Goal: Information Seeking & Learning: Learn about a topic

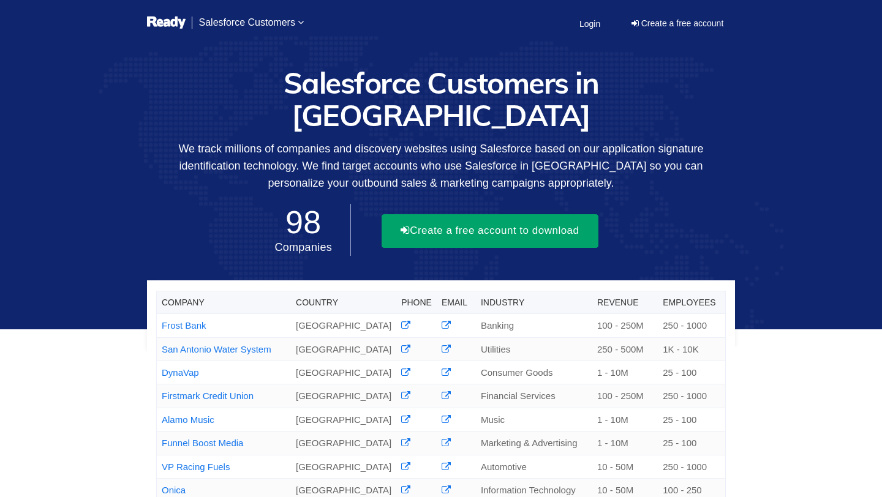
click at [486, 214] on button "Create a free account to download" at bounding box center [489, 230] width 217 height 33
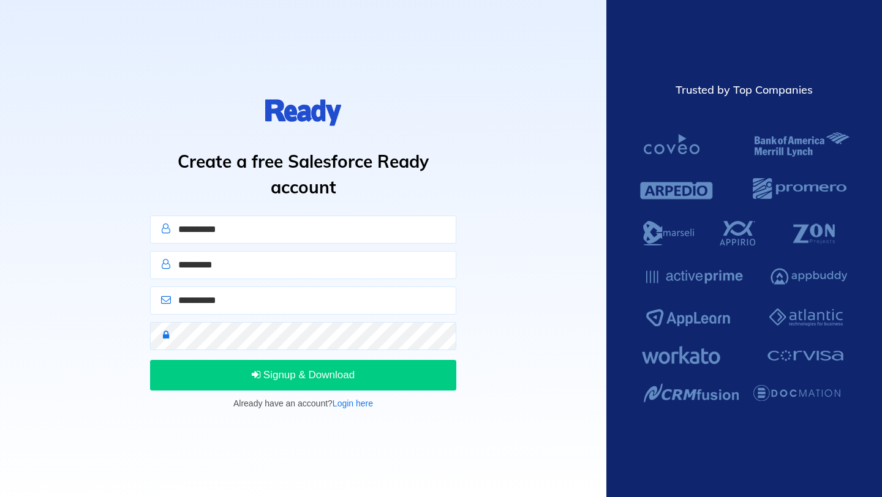
click at [269, 224] on input "text" at bounding box center [303, 230] width 306 height 28
type input "****"
type input "**********"
click at [244, 301] on input "email" at bounding box center [303, 301] width 306 height 28
type input "**********"
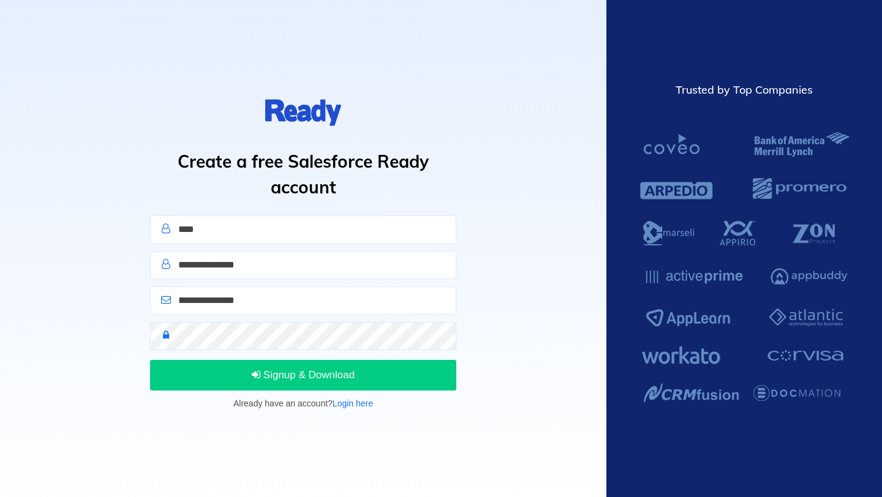
click at [287, 392] on div "Signup & Download Already have an account? Login here" at bounding box center [303, 384] width 315 height 53
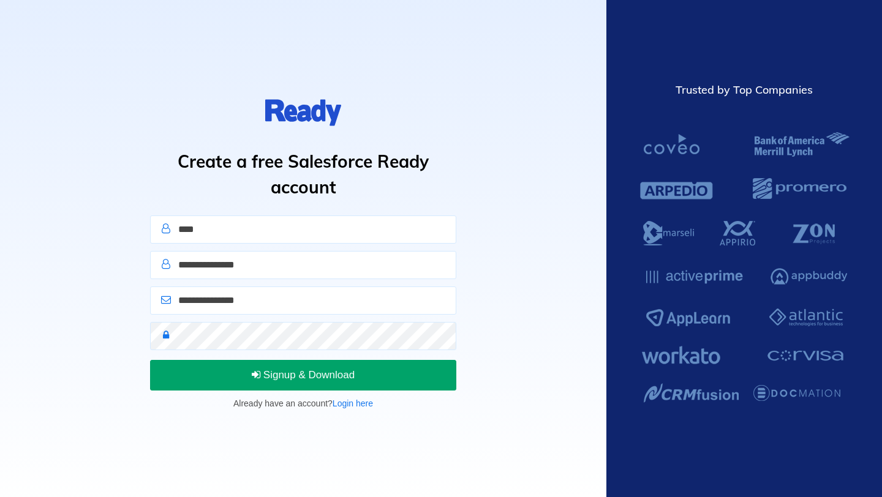
click at [293, 380] on span "Signup & Download" at bounding box center [303, 375] width 103 height 12
click at [284, 377] on button "Sign In" at bounding box center [303, 375] width 306 height 31
click at [296, 378] on button "Sign In" at bounding box center [303, 375] width 306 height 31
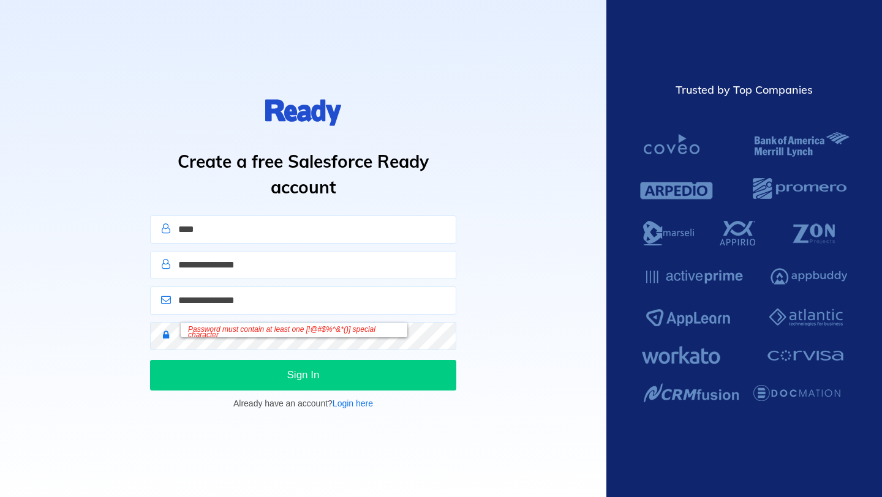
click at [292, 331] on div "Password must contain at least one [!@#$%^&*()] special character" at bounding box center [294, 330] width 227 height 15
click at [258, 330] on div "Password must contain at least one [!@#$%^&*()] special character" at bounding box center [294, 330] width 227 height 15
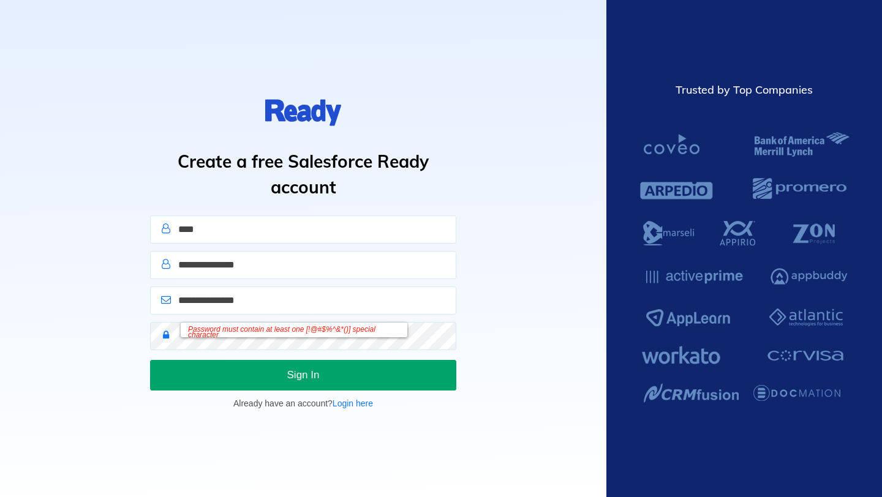
click at [285, 381] on button "Sign In" at bounding box center [303, 375] width 306 height 31
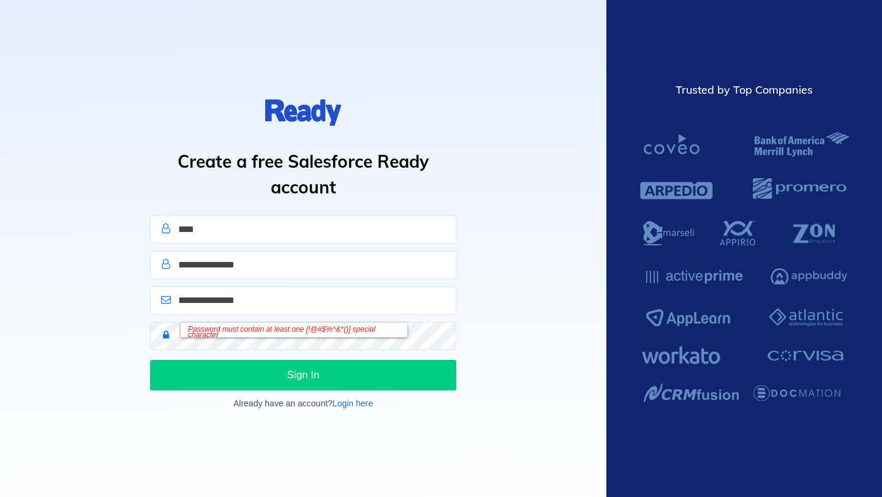
click at [265, 336] on div "Password must contain at least one [!@#$%^&*()] special character" at bounding box center [294, 330] width 227 height 15
drag, startPoint x: 265, startPoint y: 336, endPoint x: 126, endPoint y: 298, distance: 144.3
click at [126, 298] on div "**********" at bounding box center [303, 248] width 606 height 497
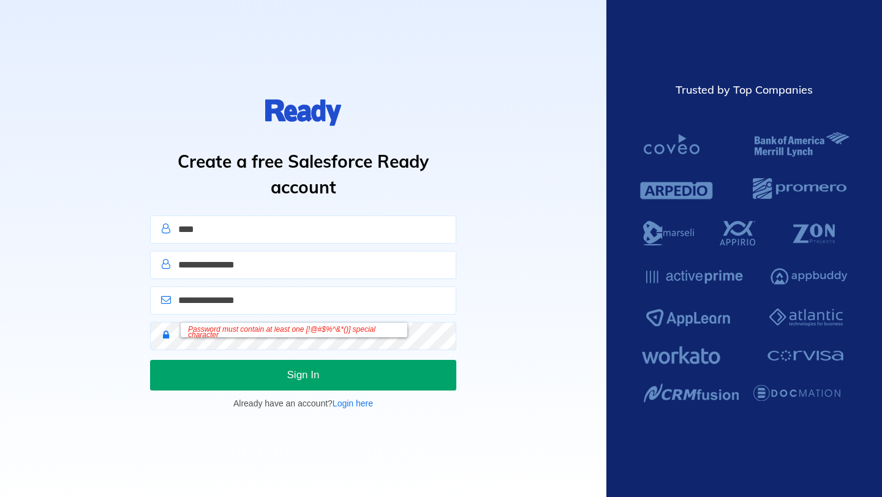
click at [241, 371] on button "Sign In" at bounding box center [303, 375] width 306 height 31
click at [329, 372] on button "Sign In" at bounding box center [303, 375] width 306 height 31
click at [336, 386] on button "Sign In" at bounding box center [303, 375] width 306 height 31
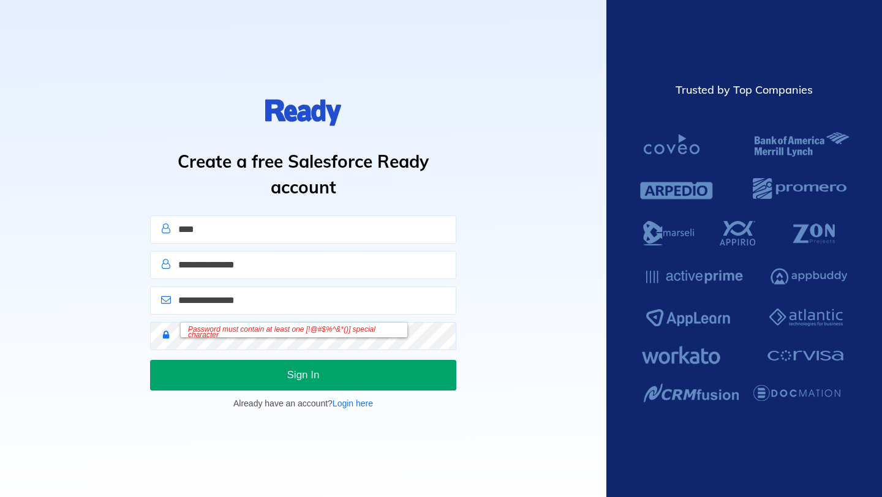
click at [336, 386] on button "Sign In" at bounding box center [303, 375] width 306 height 31
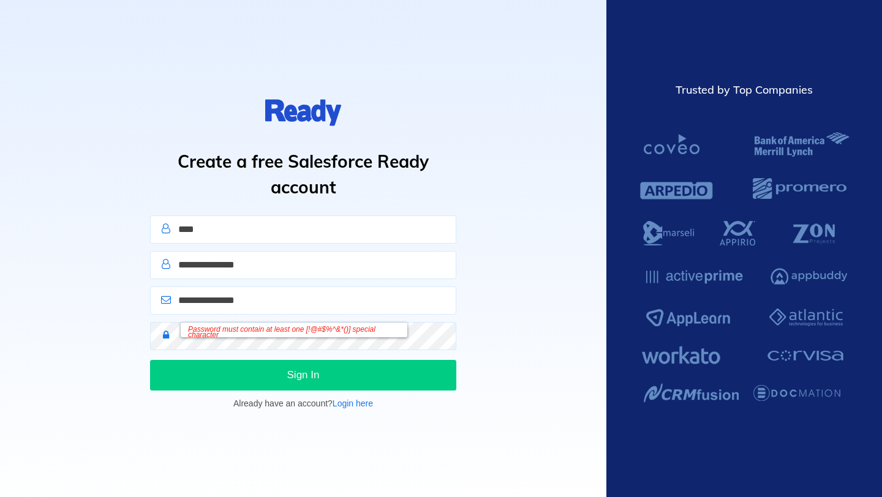
click at [109, 276] on div "**********" at bounding box center [303, 248] width 606 height 497
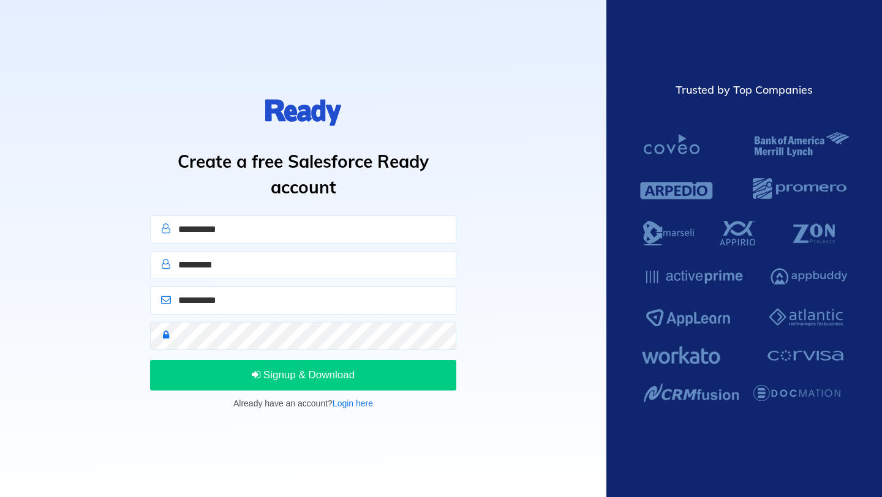
click at [218, 222] on input "text" at bounding box center [303, 230] width 306 height 28
type input "****"
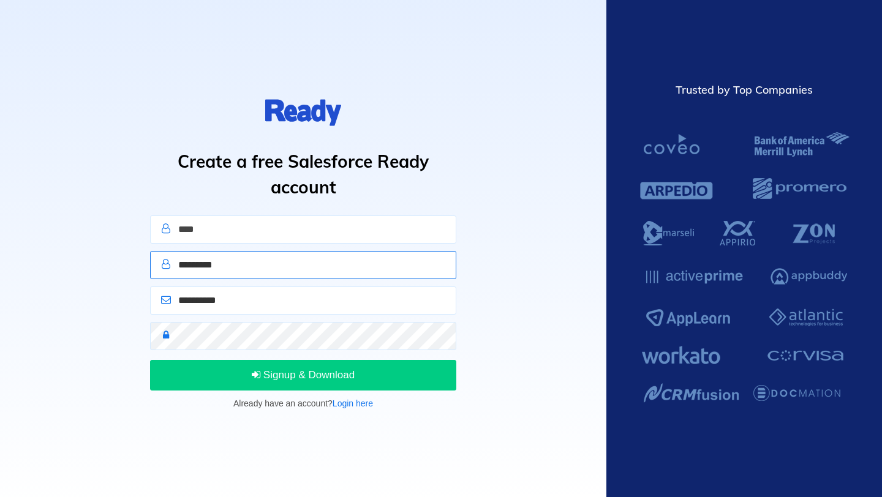
type input "**********"
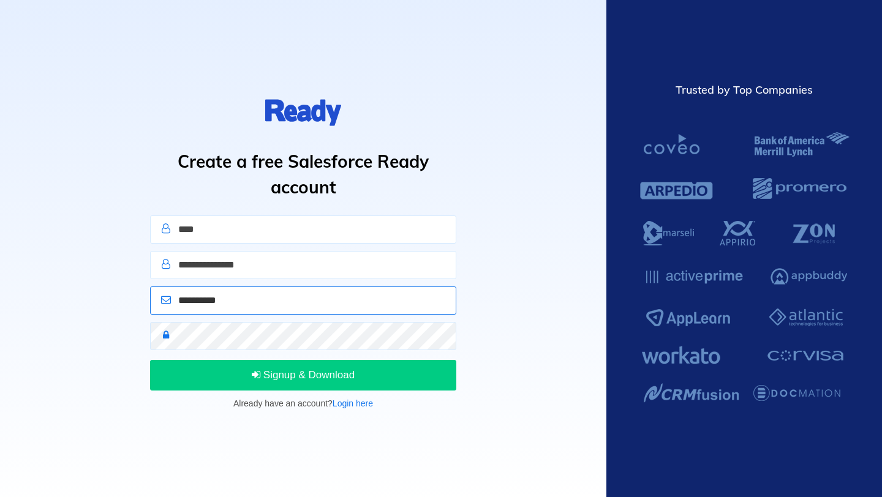
click at [254, 304] on input "email" at bounding box center [303, 301] width 306 height 28
type input "**********"
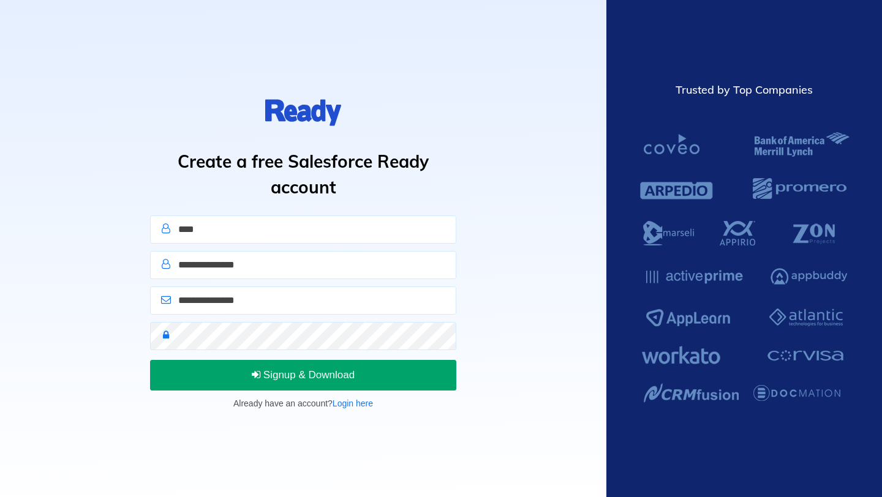
click at [295, 386] on button "Signup & Download" at bounding box center [303, 375] width 306 height 31
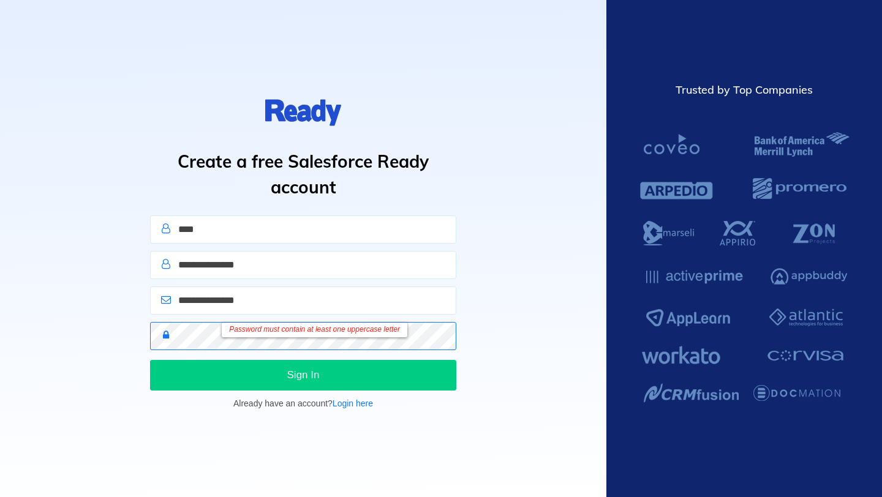
click at [111, 315] on div "**********" at bounding box center [303, 248] width 606 height 497
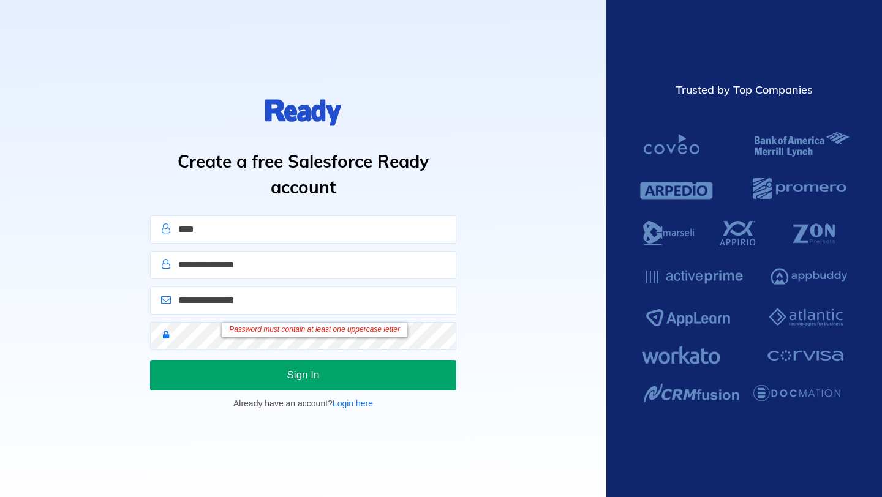
click at [215, 379] on button "Sign In" at bounding box center [303, 375] width 306 height 31
click at [242, 381] on button "Sign In" at bounding box center [303, 375] width 306 height 31
click at [260, 369] on button "Sign In" at bounding box center [303, 375] width 306 height 31
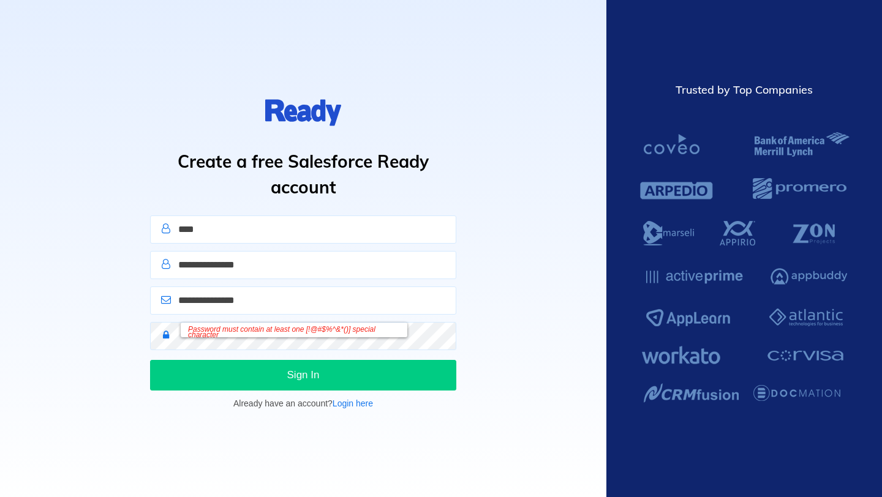
click at [272, 351] on div "Password must contain at least one [!@#$%^&*()] special character" at bounding box center [303, 340] width 315 height 36
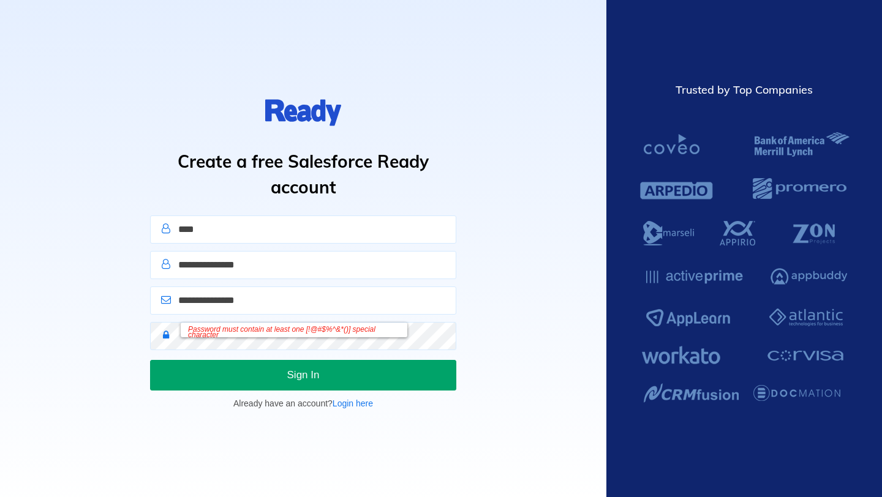
click at [284, 388] on button "Sign In" at bounding box center [303, 375] width 306 height 31
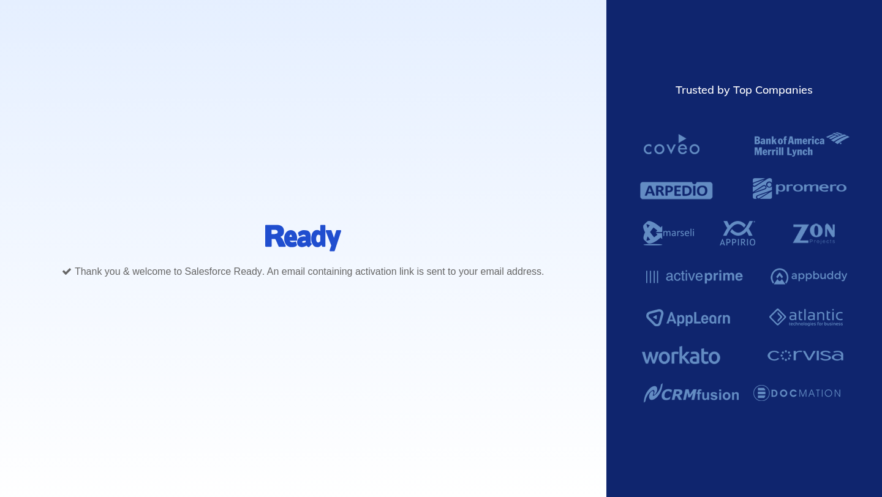
click at [231, 250] on div at bounding box center [303, 235] width 482 height 47
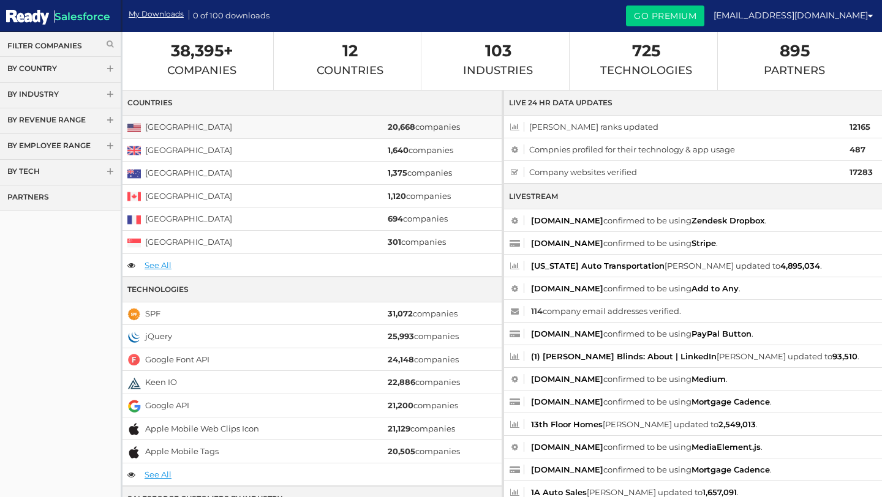
click at [250, 131] on span "United States" at bounding box center [256, 126] width 258 height 15
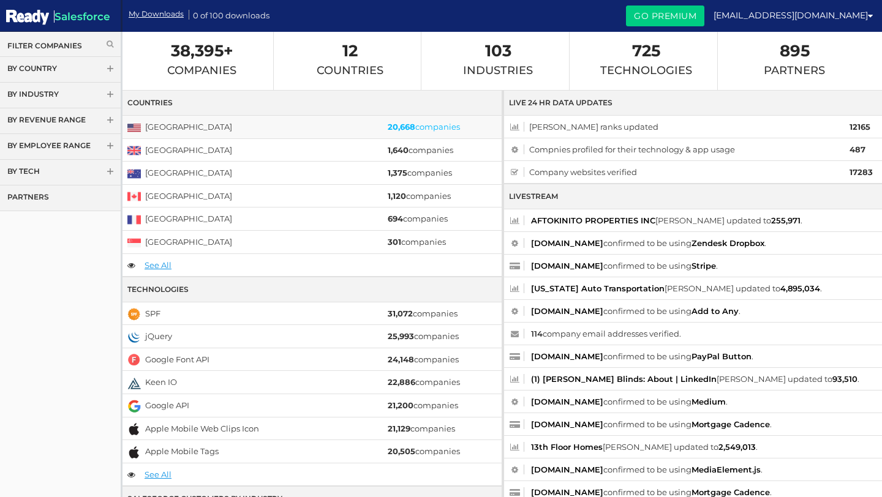
click at [408, 123] on strong "20,668" at bounding box center [402, 127] width 28 height 10
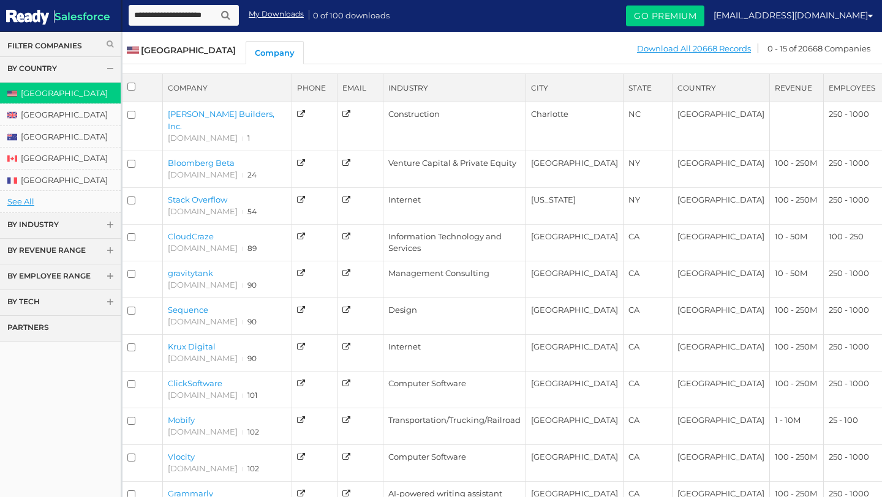
click at [190, 19] on input "text" at bounding box center [184, 15] width 110 height 21
type input "**********"
click at [217, 8] on button "submit" at bounding box center [225, 15] width 17 height 15
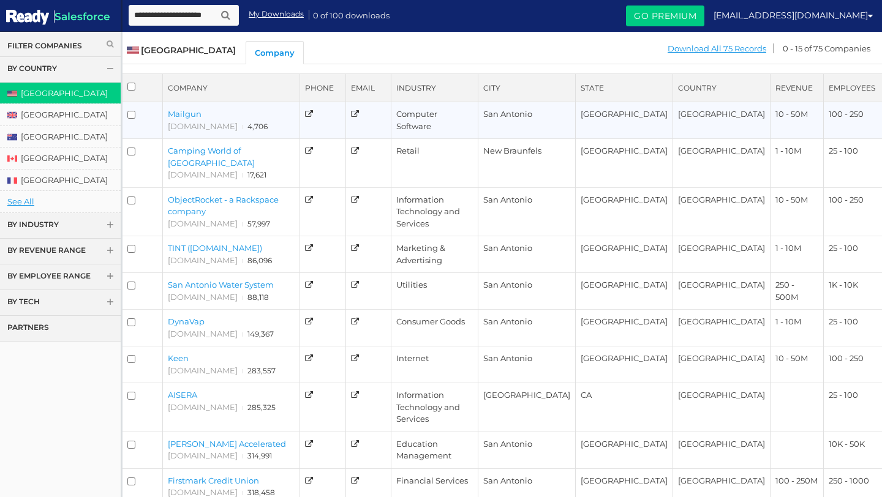
click at [190, 118] on link "Mailgun" at bounding box center [185, 114] width 34 height 10
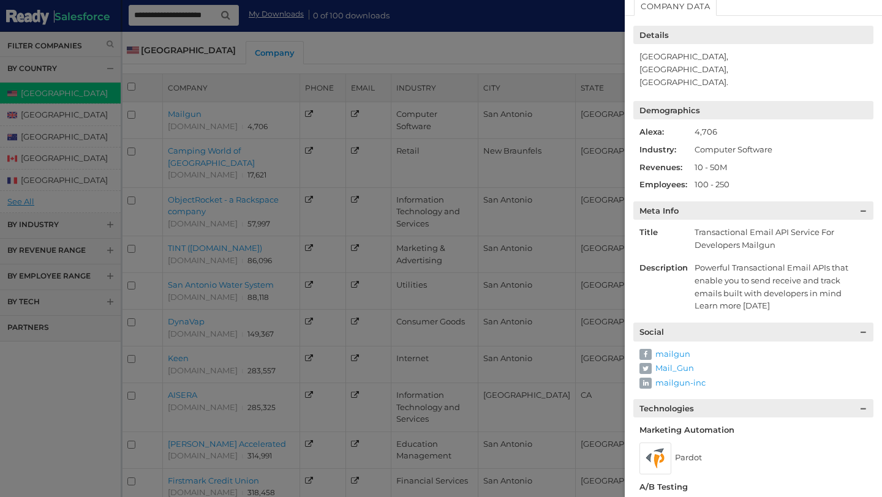
scroll to position [71, 0]
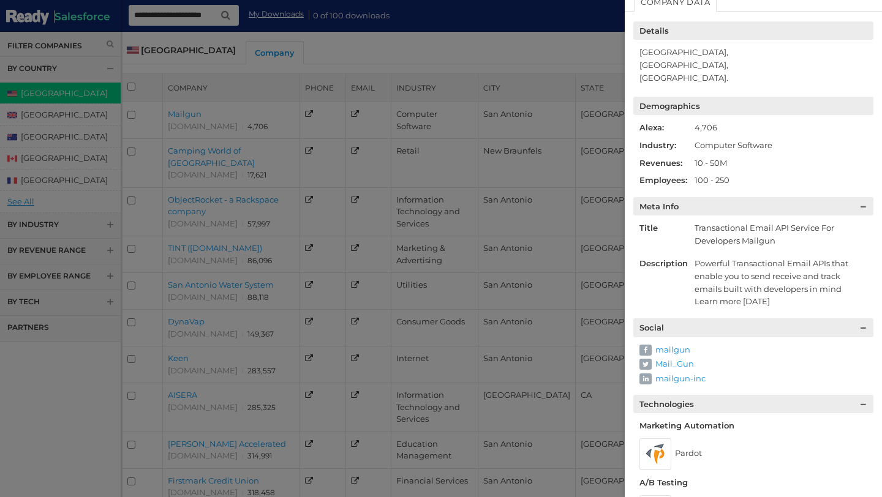
click at [440, 228] on div at bounding box center [441, 248] width 882 height 497
click at [196, 135] on div at bounding box center [441, 248] width 882 height 497
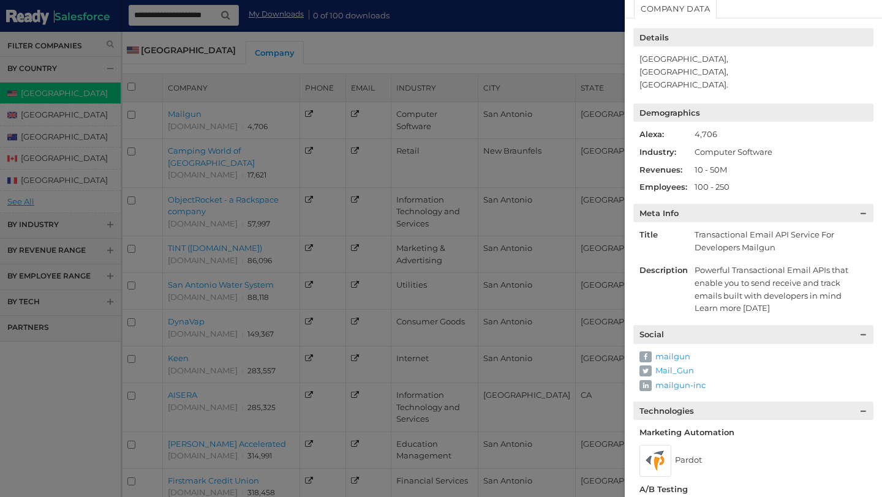
scroll to position [0, 0]
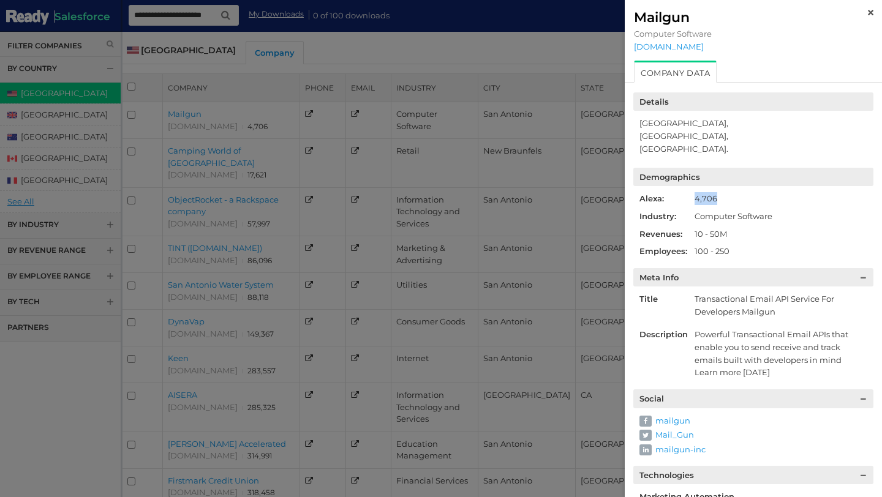
drag, startPoint x: 685, startPoint y: 196, endPoint x: 726, endPoint y: 197, distance: 41.0
click at [727, 197] on ul "Alexa: 4,706" at bounding box center [756, 198] width 234 height 13
click at [691, 205] on div "Alexa: 4,706 Industry: Computer Software Revenues: 10 - 50M Employees: 100 - 250" at bounding box center [756, 225] width 234 height 66
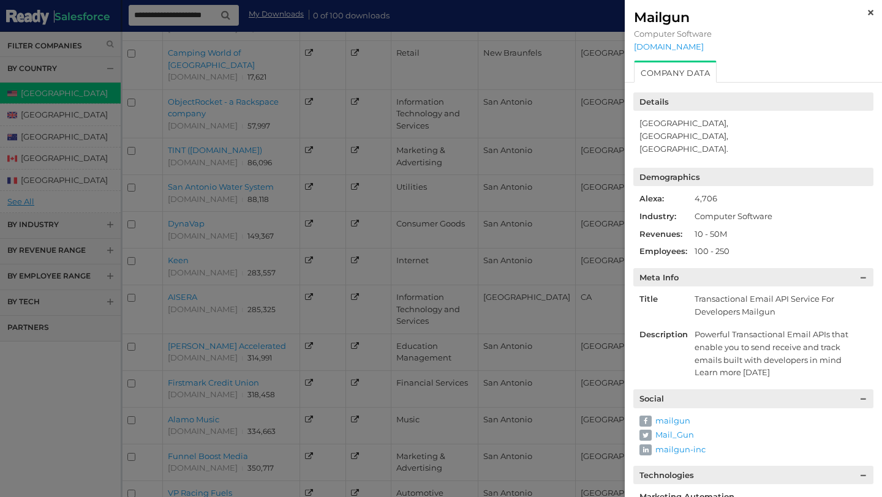
click at [871, 10] on img at bounding box center [871, 13] width 6 height 6
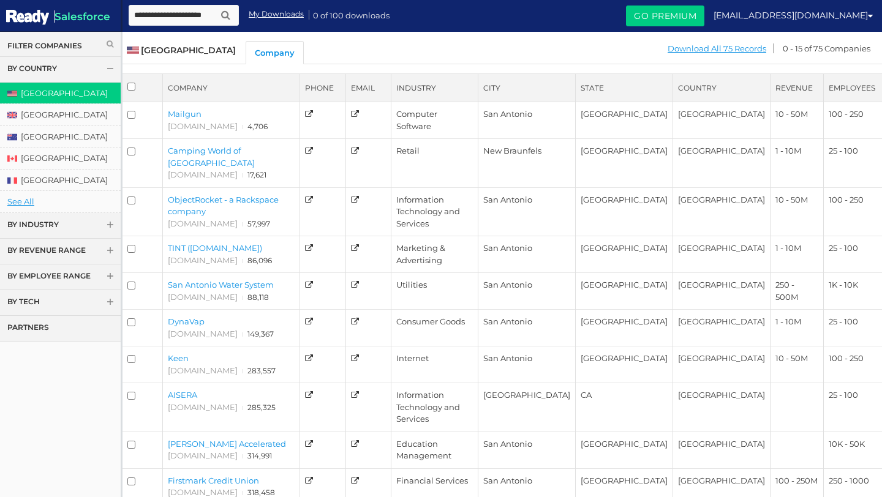
click at [88, 15] on span "Salesforce" at bounding box center [82, 16] width 56 height 12
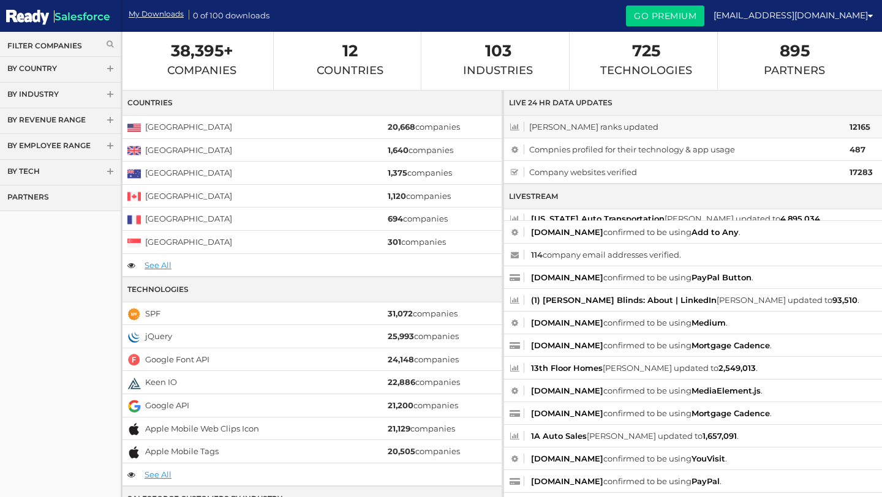
click at [524, 130] on span "[PERSON_NAME] ranks updated" at bounding box center [678, 126] width 339 height 15
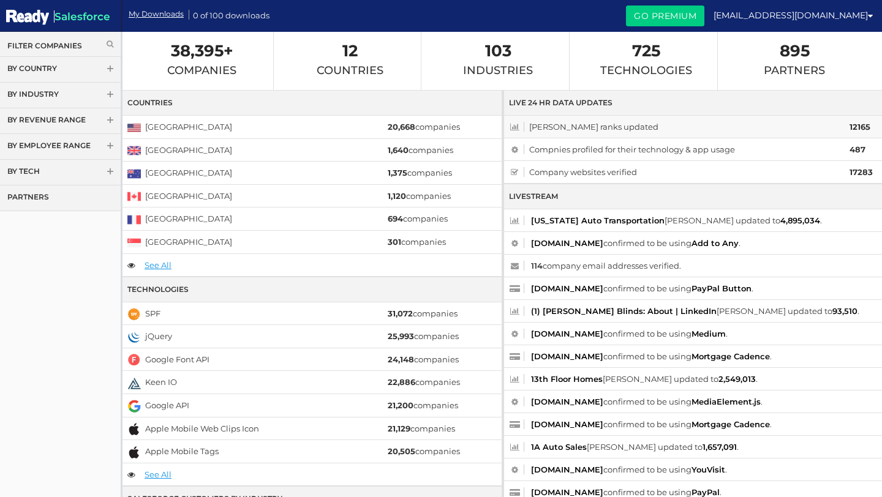
click at [557, 130] on span "[PERSON_NAME] ranks updated" at bounding box center [678, 126] width 339 height 15
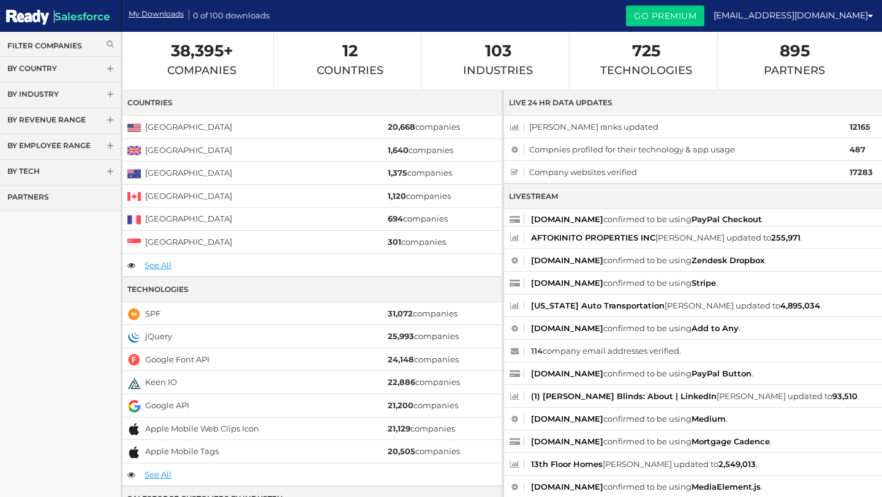
click at [81, 172] on link "By Tech" at bounding box center [60, 173] width 121 height 26
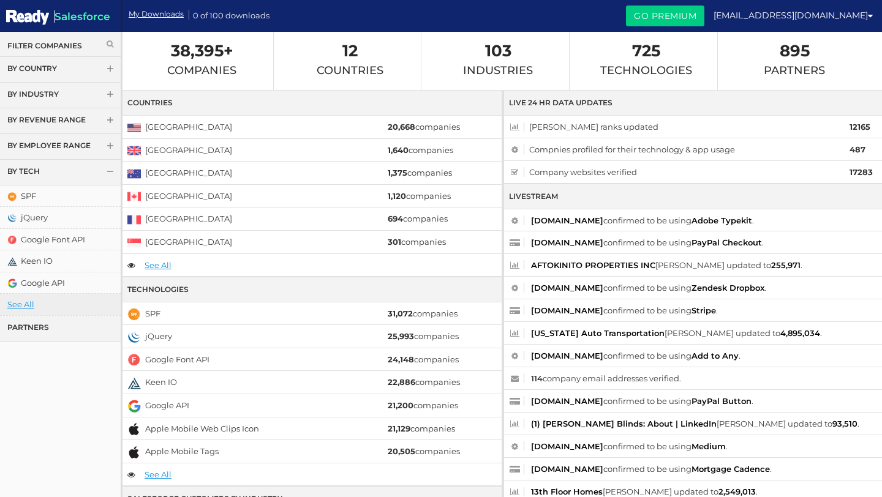
click at [25, 304] on link "See All" at bounding box center [60, 304] width 121 height 21
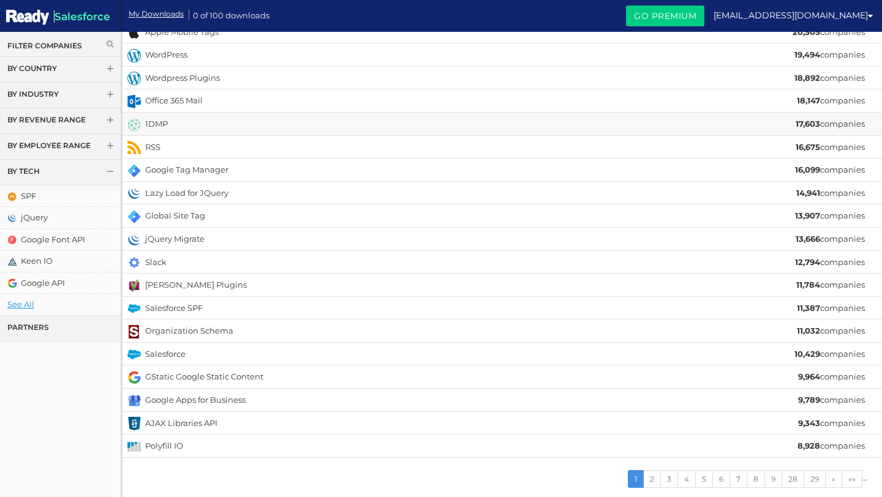
scroll to position [187, 0]
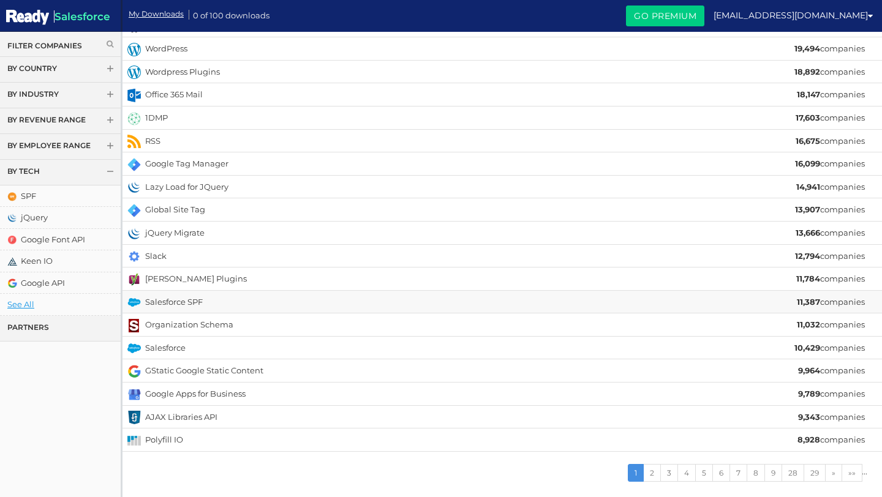
click at [285, 291] on li "Salesforce SPF 11,387 companies" at bounding box center [501, 302] width 759 height 23
click at [194, 297] on link "Salesforce SPF" at bounding box center [174, 302] width 58 height 10
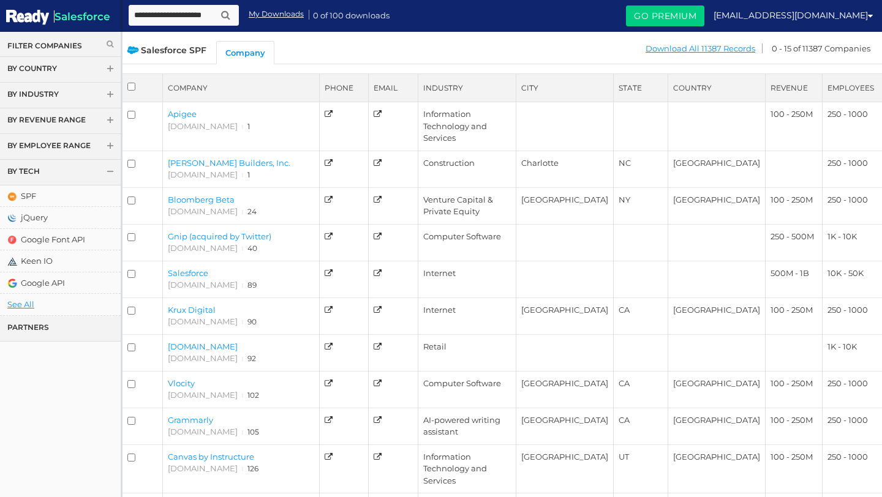
click at [205, 21] on input "text" at bounding box center [184, 15] width 110 height 21
type input "**********"
click at [217, 8] on button "submit" at bounding box center [225, 15] width 17 height 15
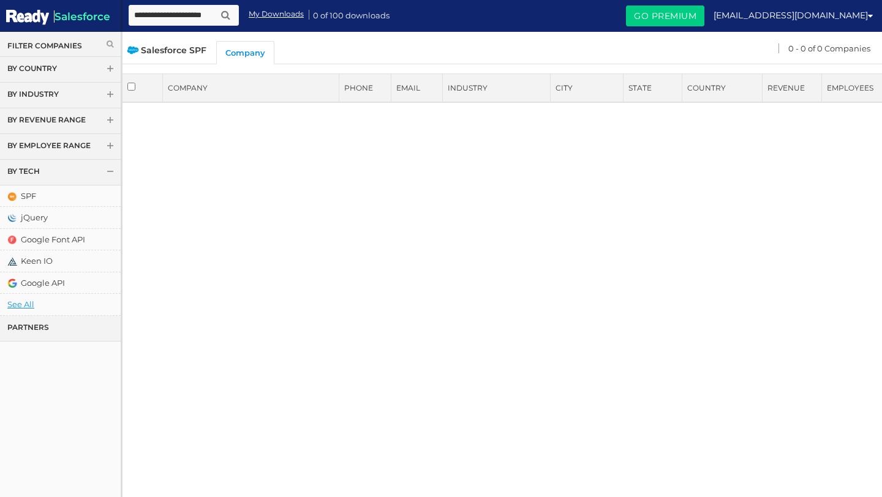
click at [174, 53] on span "Salesforce SPF" at bounding box center [167, 50] width 80 height 11
click at [186, 44] on div "Salesforce SPF" at bounding box center [167, 50] width 80 height 12
click at [187, 49] on span "Salesforce SPF" at bounding box center [167, 50] width 80 height 11
click at [223, 17] on icon "submit" at bounding box center [225, 15] width 9 height 10
click at [200, 54] on span "Salesforce SPF" at bounding box center [167, 50] width 80 height 11
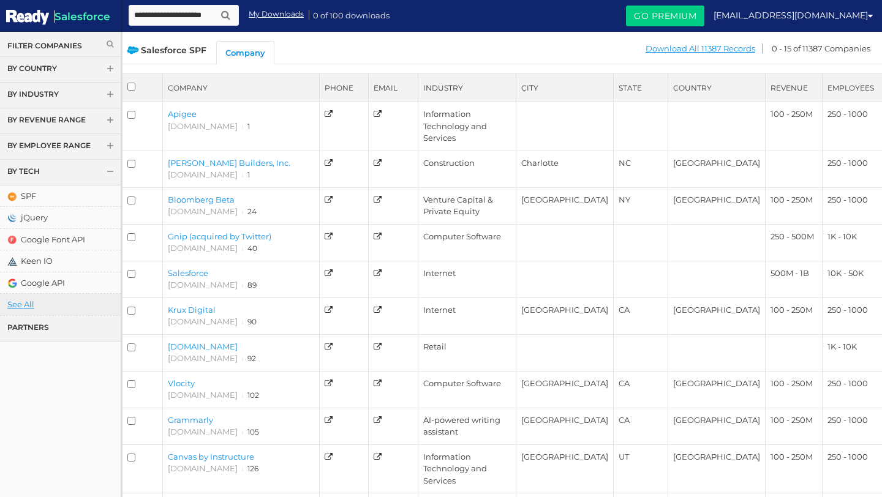
click at [12, 303] on link "See All" at bounding box center [60, 304] width 121 height 21
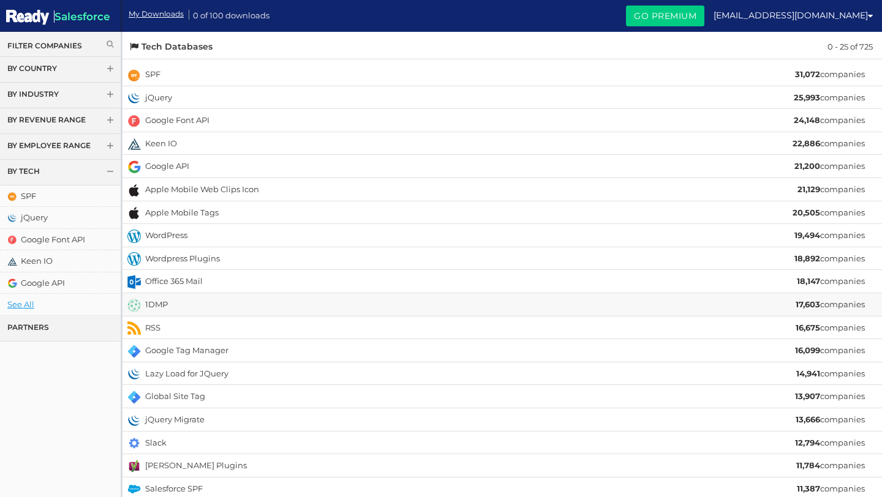
scroll to position [187, 0]
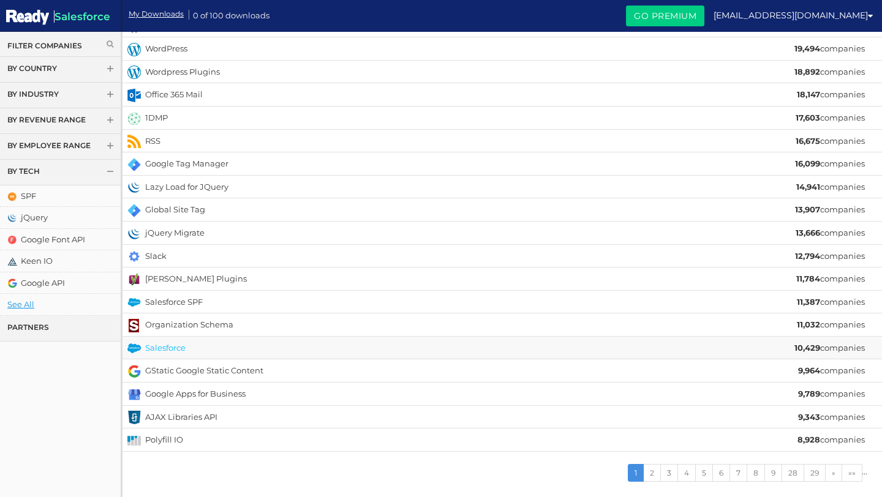
click at [173, 343] on link "Salesforce" at bounding box center [165, 348] width 40 height 10
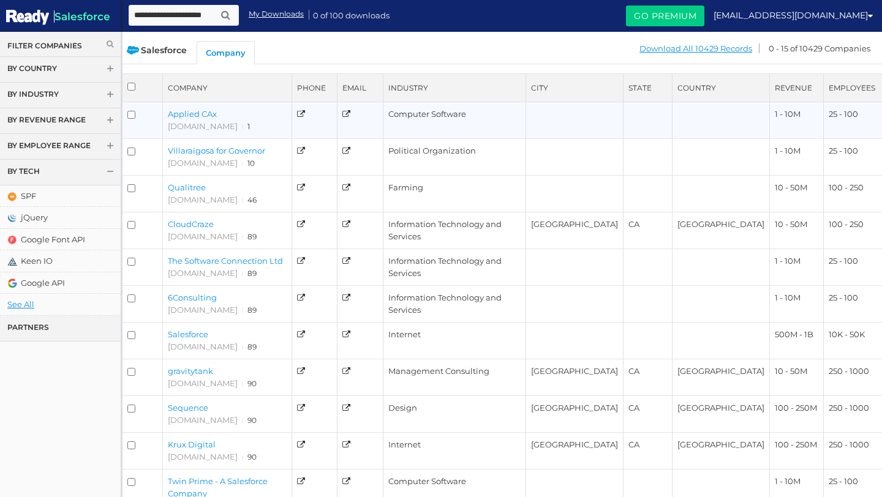
click at [198, 115] on link "Applied CAx" at bounding box center [192, 114] width 49 height 10
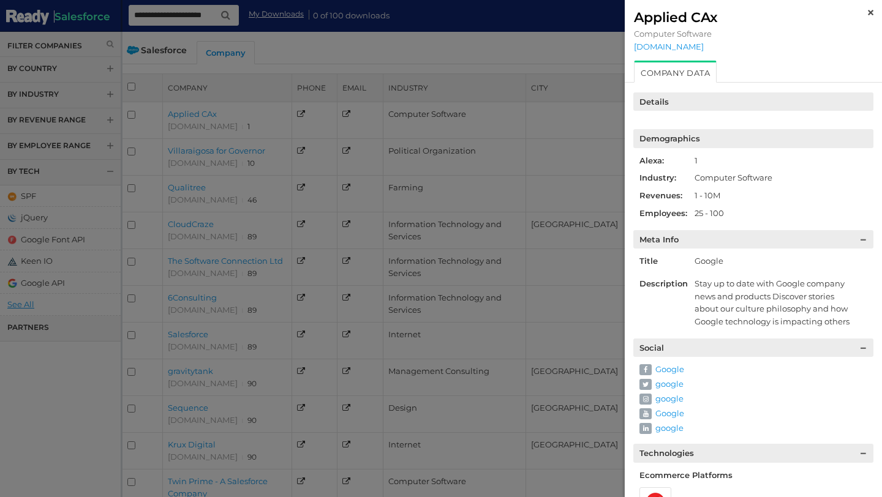
click at [868, 13] on img at bounding box center [871, 13] width 6 height 6
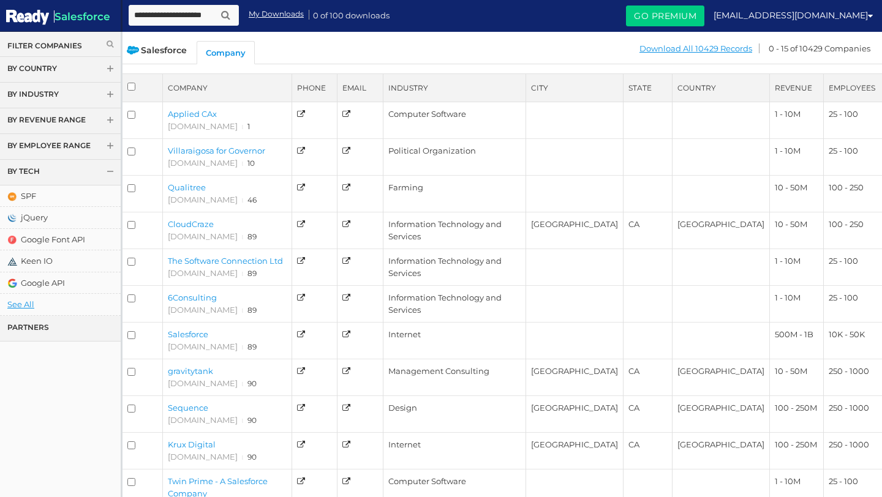
click at [81, 170] on link "By Tech" at bounding box center [60, 173] width 121 height 26
click at [106, 169] on span at bounding box center [110, 172] width 9 height 9
click at [22, 304] on link "See All" at bounding box center [60, 304] width 121 height 21
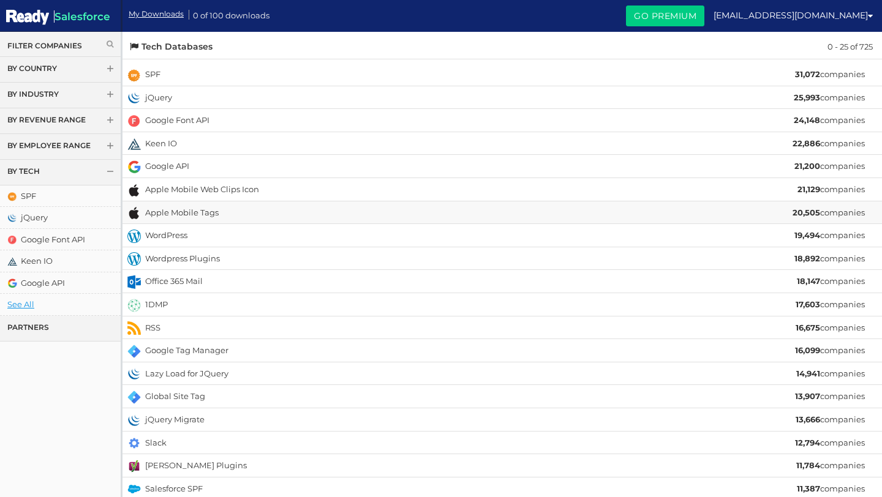
scroll to position [187, 0]
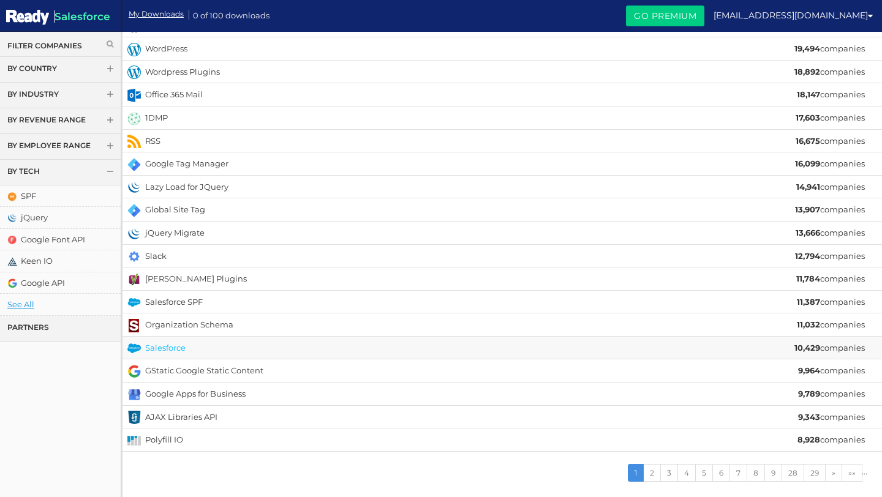
click at [157, 343] on link "Salesforce" at bounding box center [165, 348] width 40 height 10
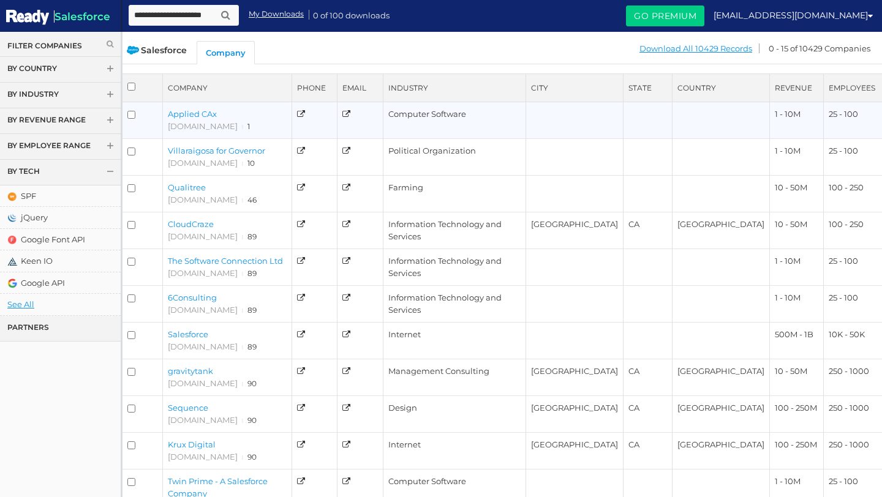
click at [207, 114] on link "Applied CAx" at bounding box center [192, 114] width 49 height 10
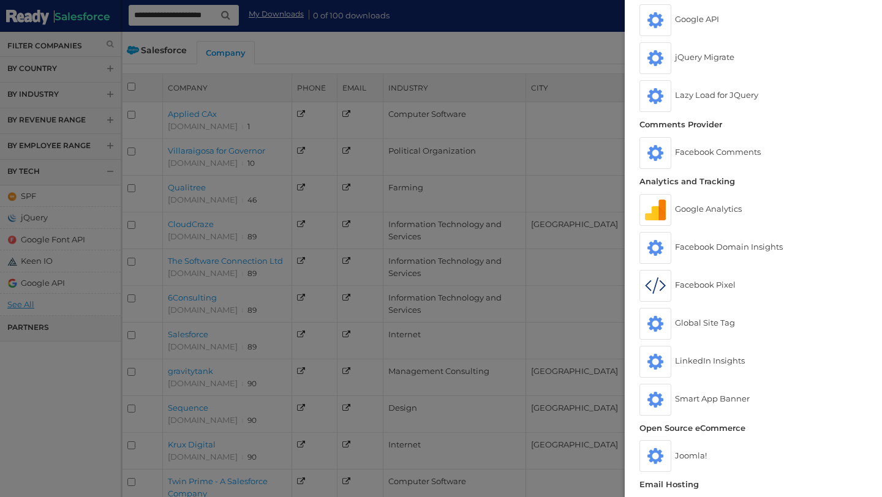
scroll to position [1597, 0]
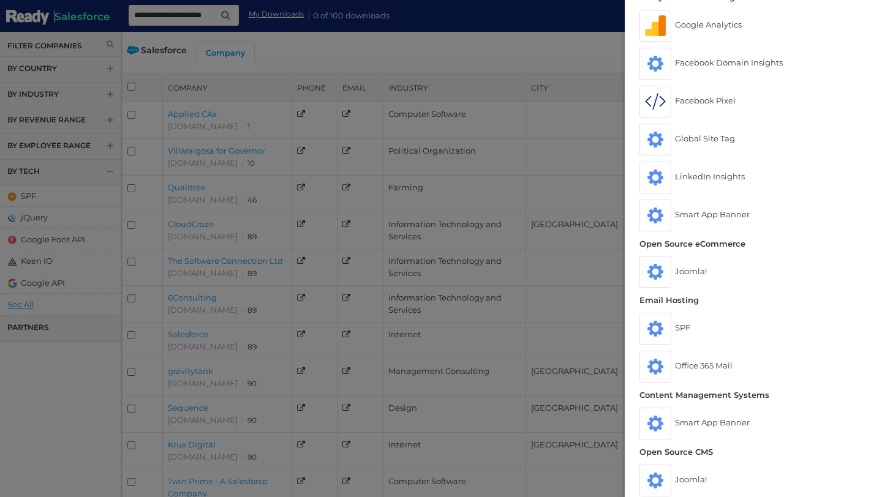
click at [503, 37] on div at bounding box center [441, 248] width 882 height 497
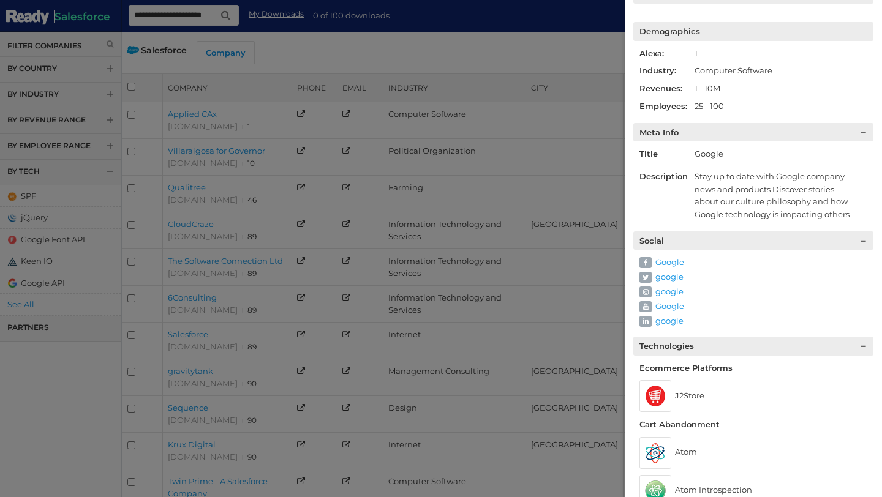
scroll to position [0, 0]
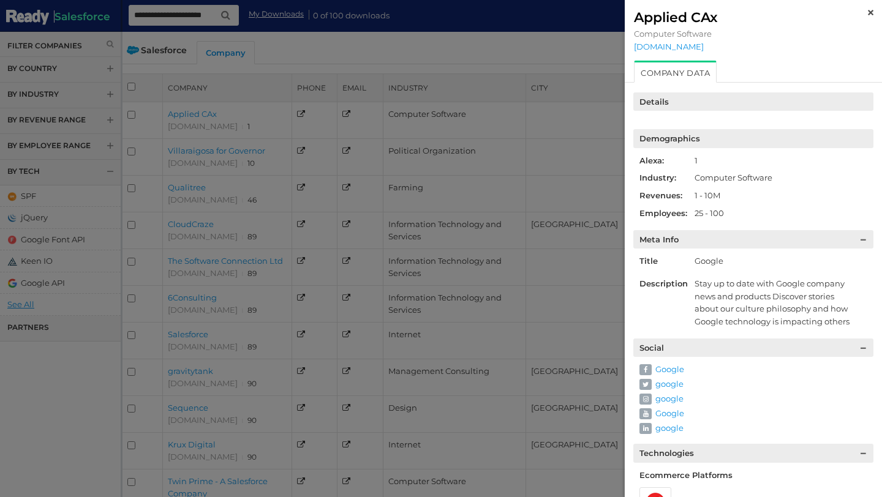
click at [869, 10] on img at bounding box center [871, 13] width 6 height 6
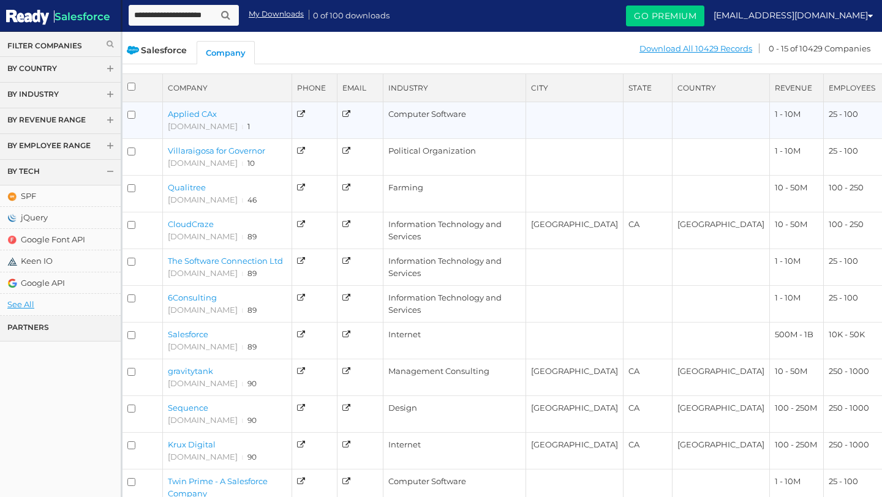
click at [193, 113] on link "Applied CAx" at bounding box center [192, 114] width 49 height 10
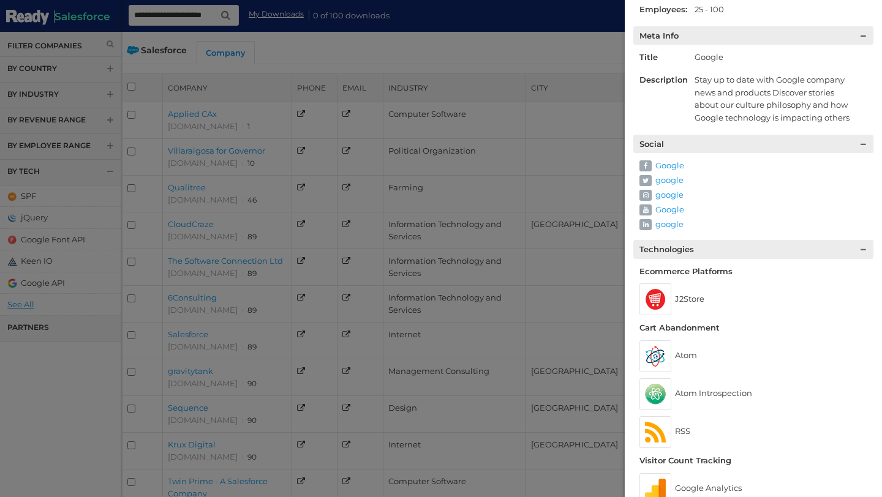
scroll to position [205, 0]
click at [669, 220] on link "google" at bounding box center [669, 223] width 28 height 10
click at [667, 195] on link "google" at bounding box center [669, 194] width 28 height 10
click at [364, 128] on div at bounding box center [441, 248] width 882 height 497
click at [585, 50] on div at bounding box center [441, 248] width 882 height 497
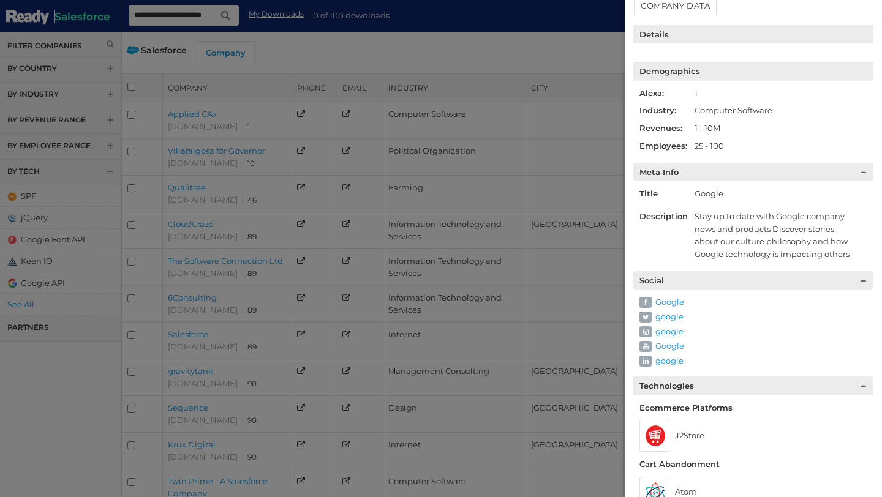
scroll to position [0, 0]
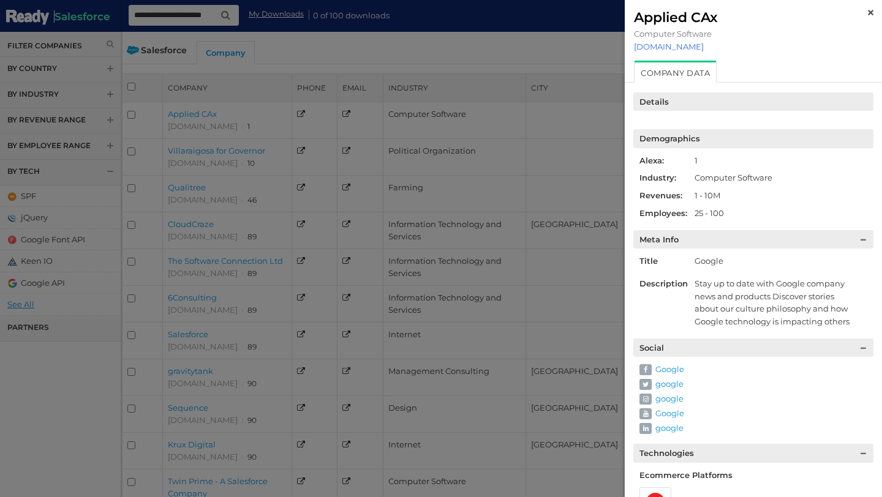
click at [692, 47] on link "[DOMAIN_NAME]" at bounding box center [753, 47] width 239 height 10
click at [647, 429] on icon at bounding box center [645, 428] width 12 height 11
click at [655, 429] on link "google" at bounding box center [669, 428] width 28 height 10
click at [872, 12] on img at bounding box center [871, 13] width 6 height 6
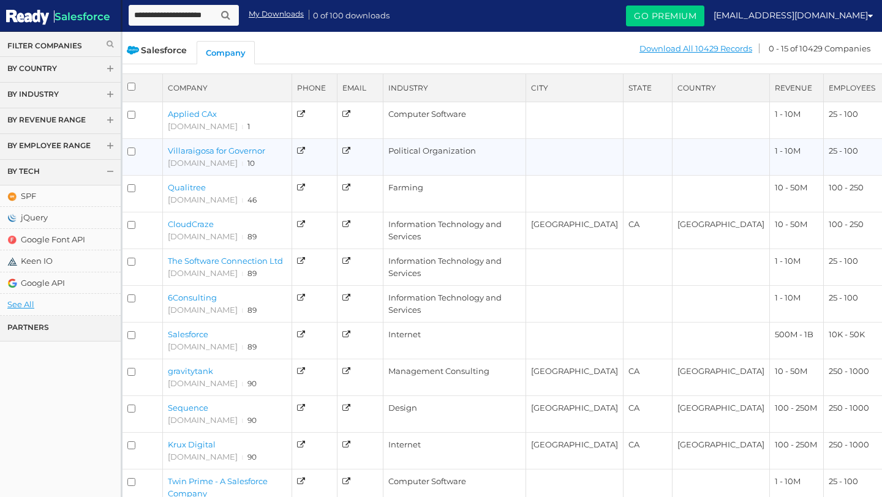
click at [242, 149] on link "Villaraigosa for Governor" at bounding box center [216, 151] width 97 height 10
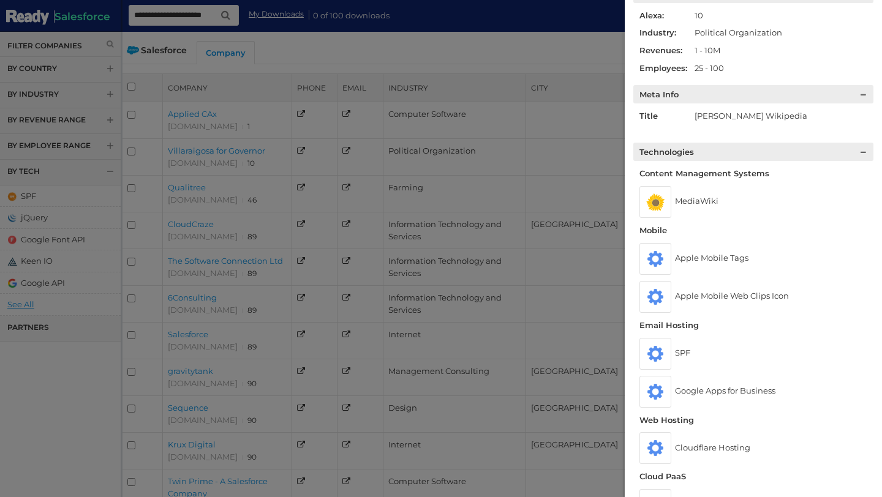
scroll to position [144, 0]
click at [309, 210] on div at bounding box center [441, 248] width 882 height 497
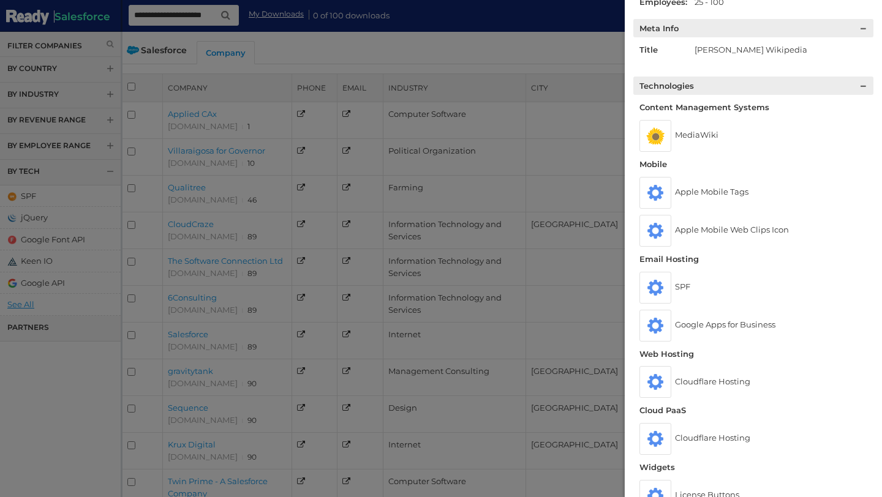
scroll to position [0, 0]
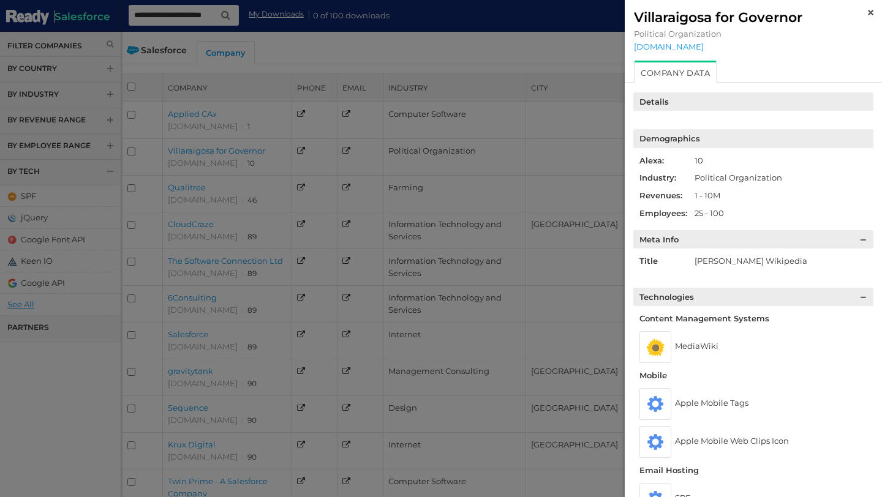
click at [871, 11] on img at bounding box center [871, 13] width 6 height 6
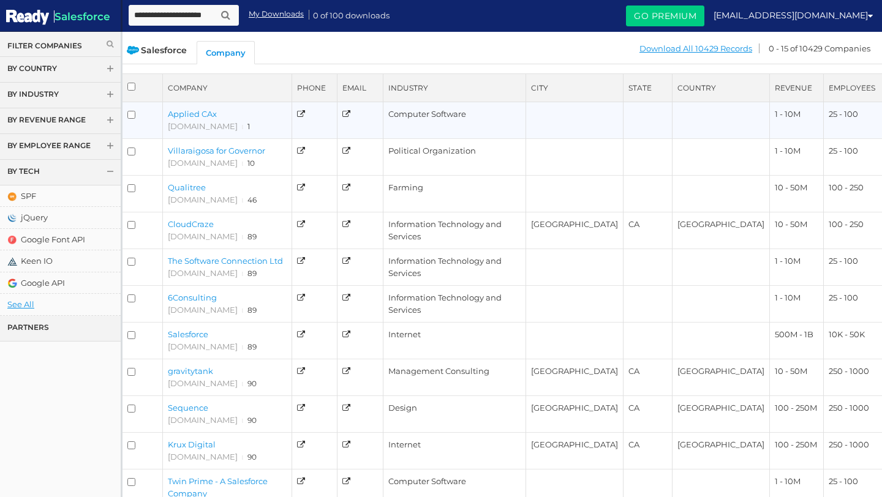
click at [198, 113] on link "Applied CAx" at bounding box center [192, 114] width 49 height 10
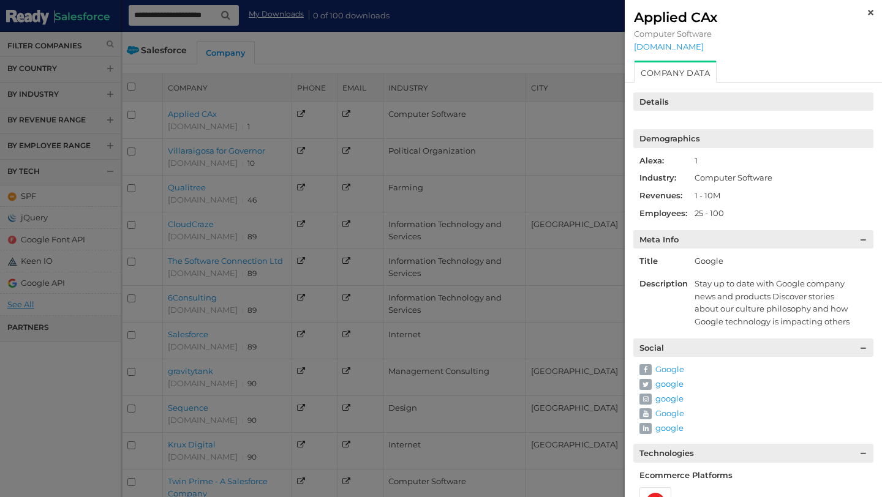
click at [870, 13] on img at bounding box center [871, 13] width 6 height 6
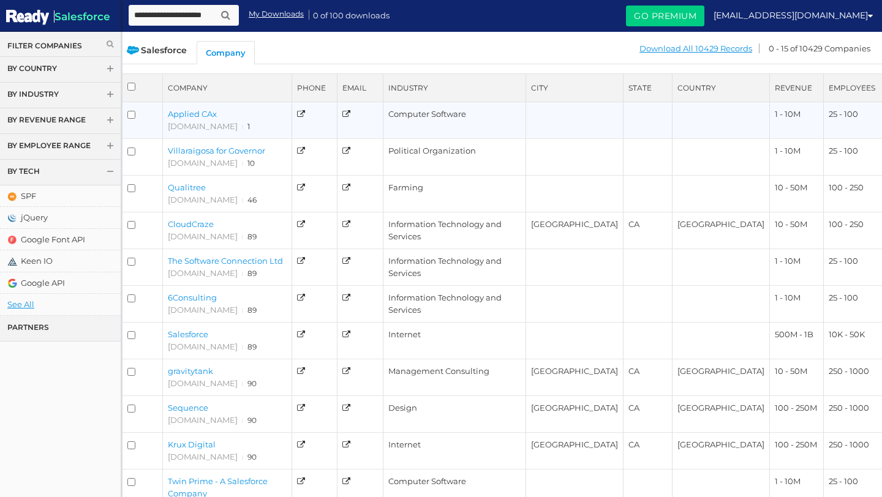
click at [202, 110] on link "Applied CAx" at bounding box center [192, 114] width 49 height 10
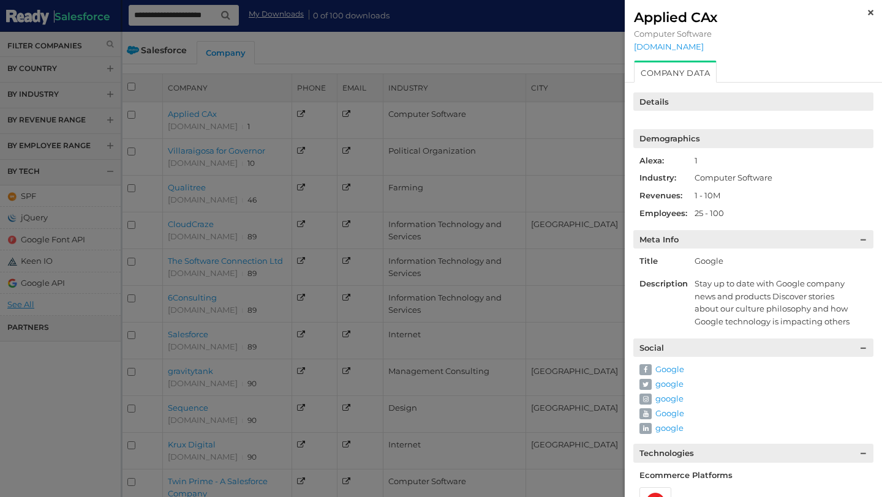
click at [868, 12] on img at bounding box center [871, 13] width 6 height 6
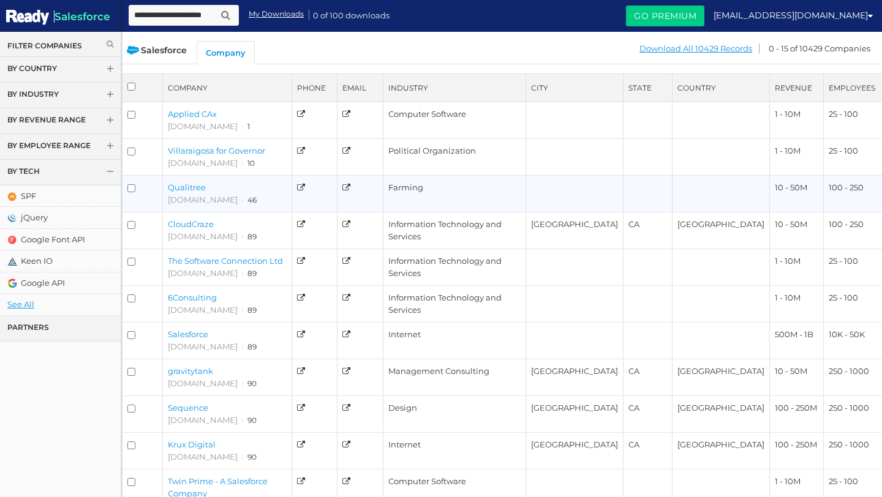
scroll to position [141, 0]
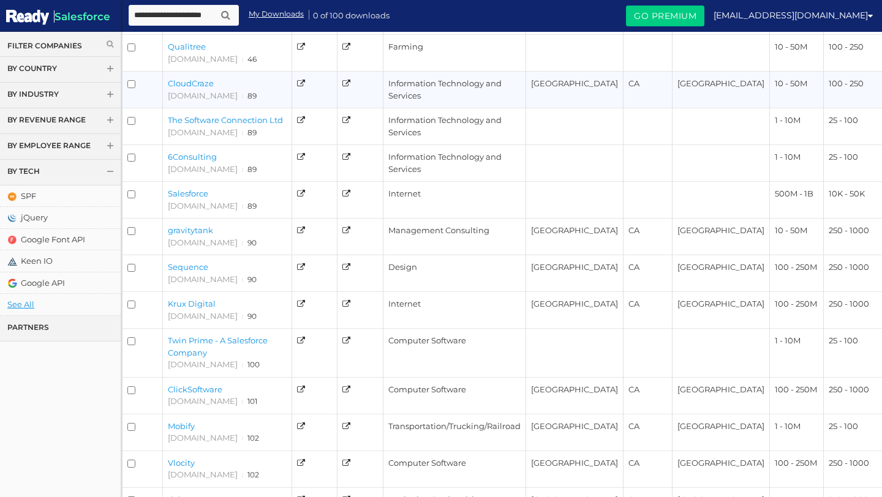
click at [193, 85] on link "CloudCraze" at bounding box center [191, 83] width 46 height 10
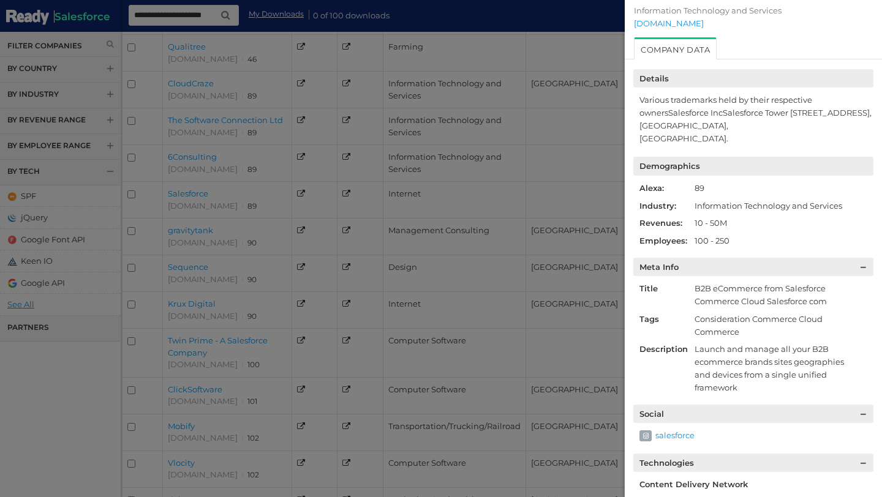
scroll to position [0, 0]
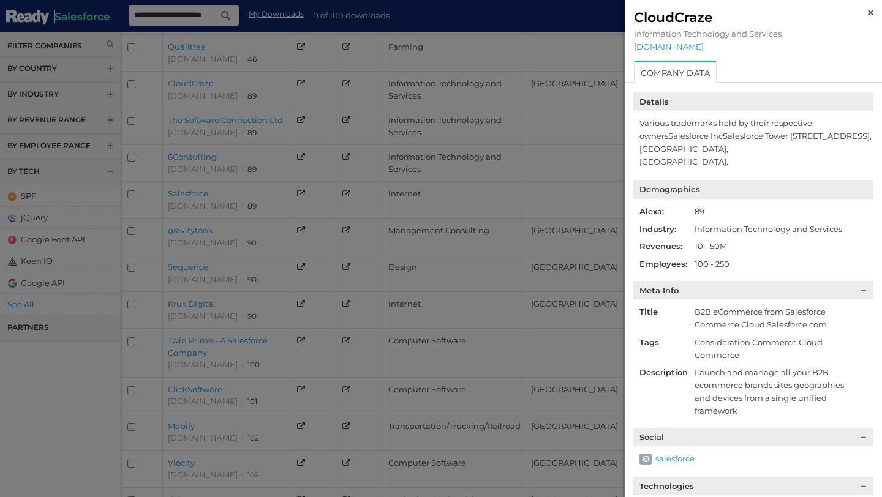
click at [871, 10] on img at bounding box center [871, 13] width 6 height 6
